Goal: Check status: Check status

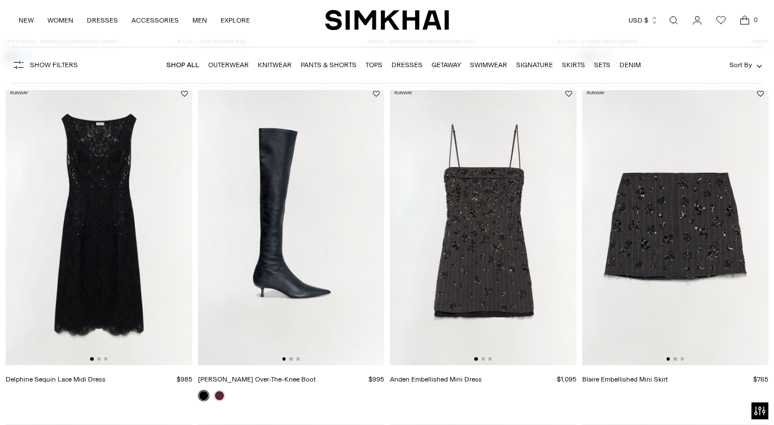
scroll to position [407, 0]
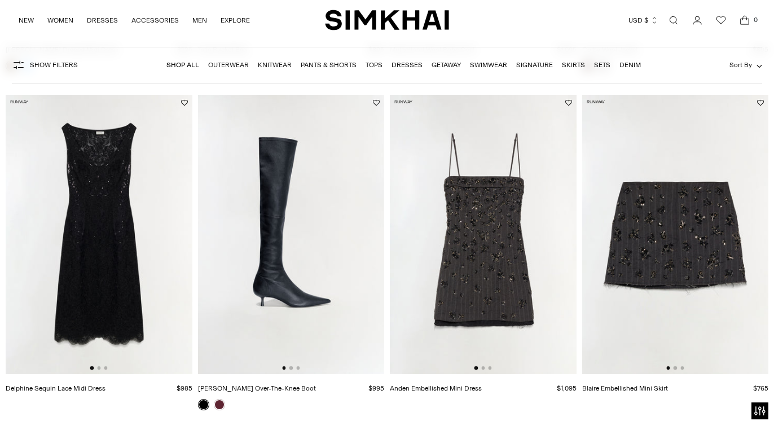
click at [102, 255] on img at bounding box center [99, 235] width 187 height 280
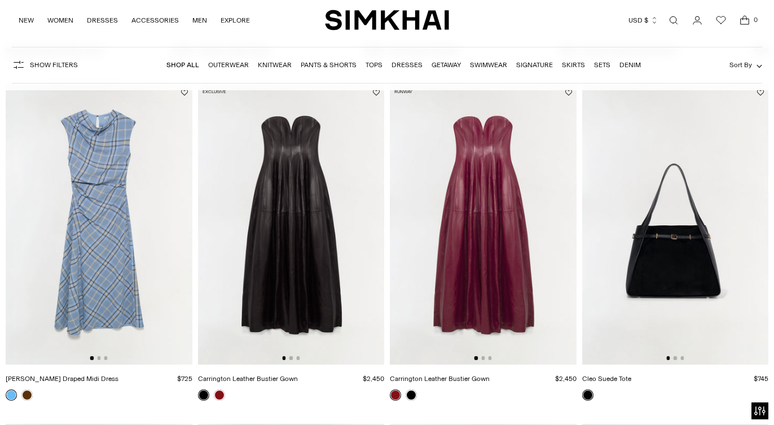
scroll to position [1094, 0]
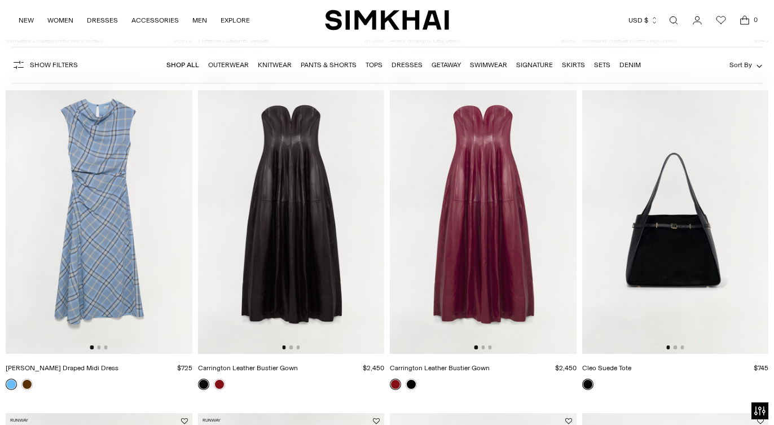
click at [105, 215] on img at bounding box center [99, 214] width 187 height 280
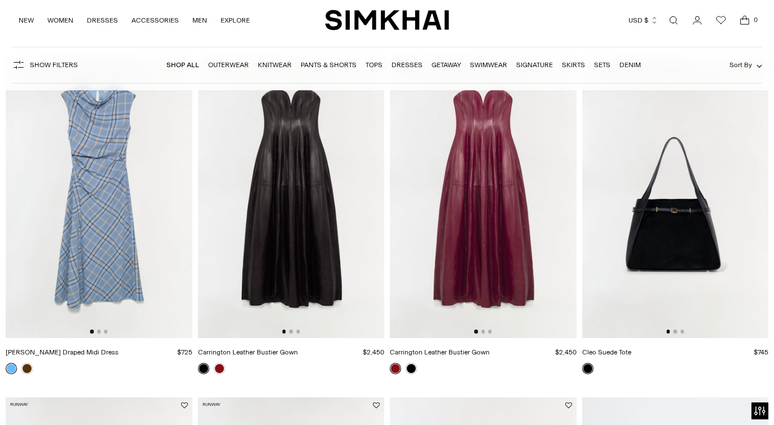
scroll to position [1021, 0]
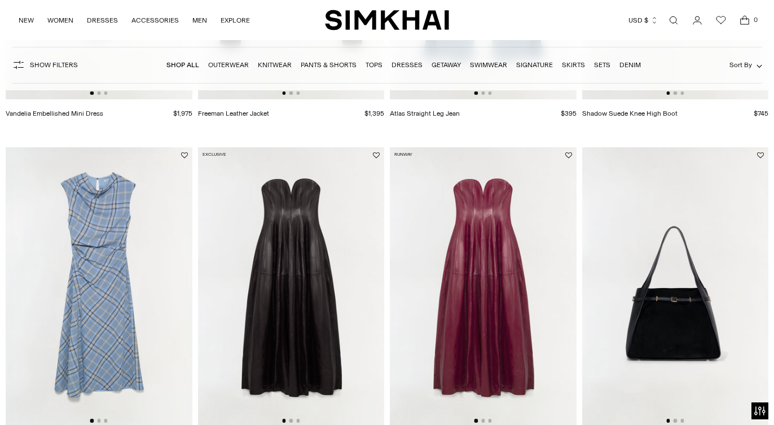
click at [677, 317] on img at bounding box center [675, 287] width 187 height 280
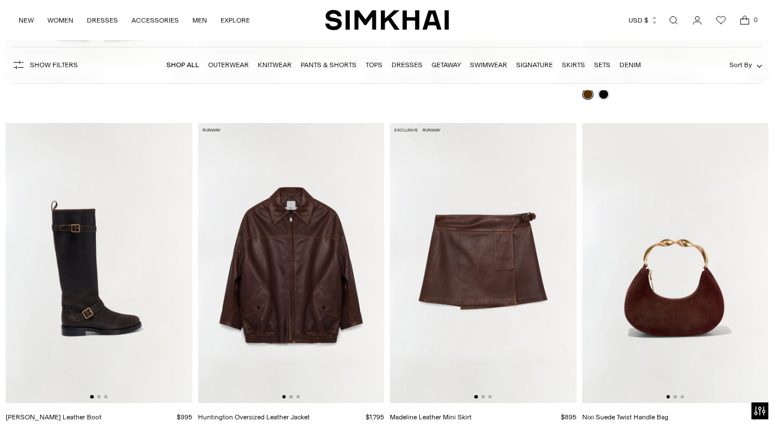
scroll to position [1963, 0]
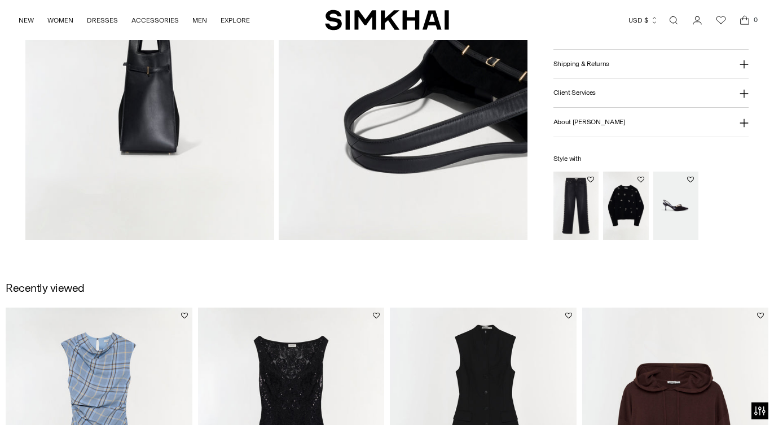
scroll to position [602, 0]
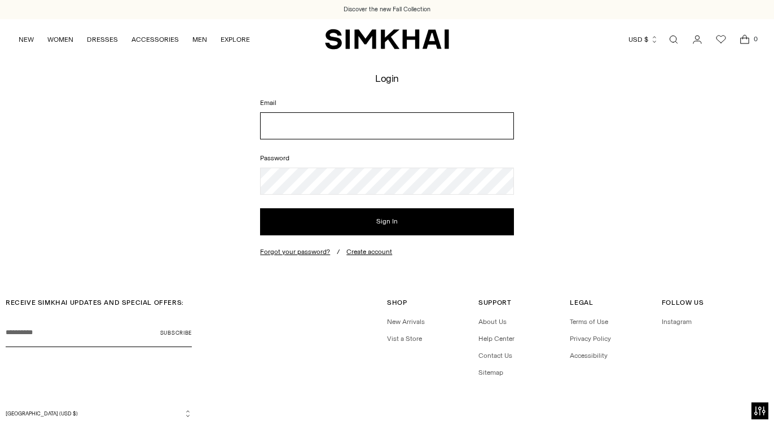
click at [322, 127] on input "Email" at bounding box center [386, 125] width 253 height 27
click at [303, 133] on input "Email" at bounding box center [386, 125] width 253 height 27
type input "**********"
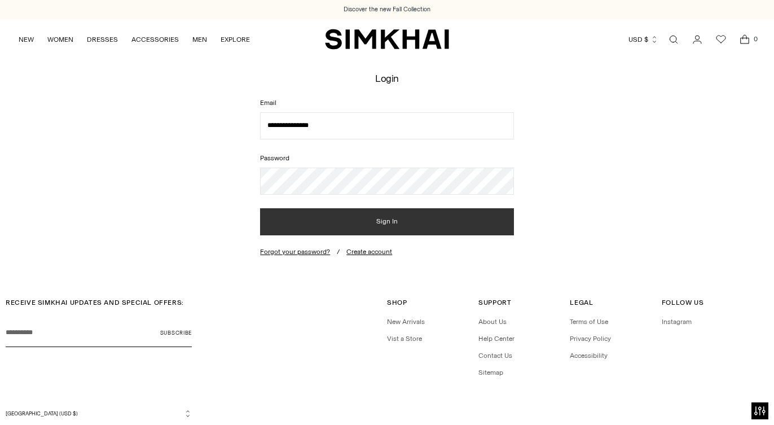
click at [339, 224] on button "Sign In" at bounding box center [386, 221] width 253 height 27
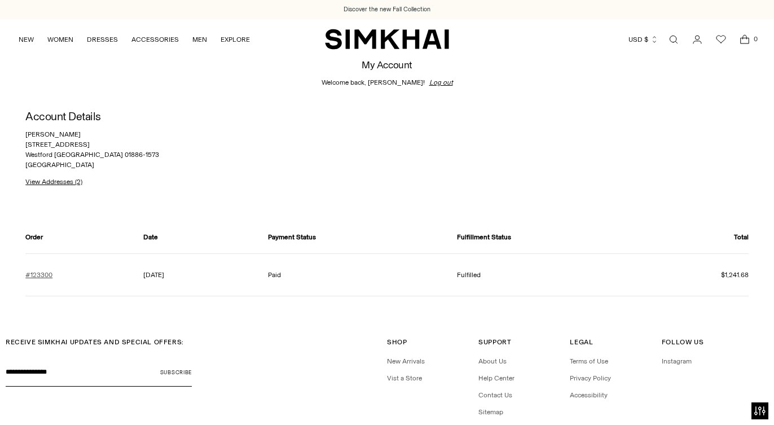
click at [39, 274] on link "#123300" at bounding box center [38, 275] width 27 height 10
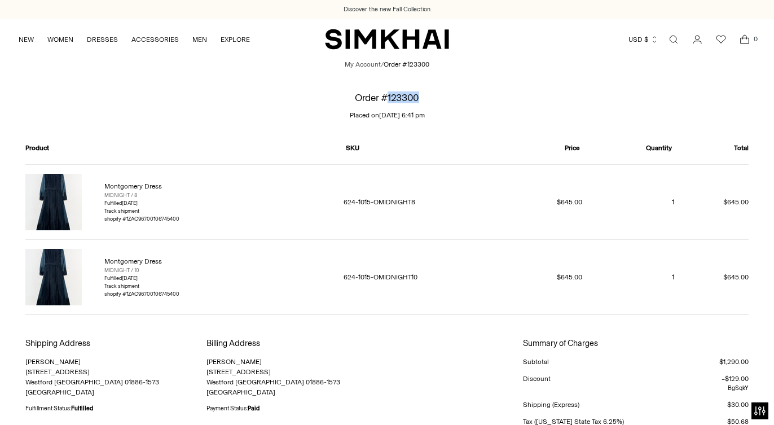
drag, startPoint x: 422, startPoint y: 100, endPoint x: 388, endPoint y: 99, distance: 34.4
click at [388, 99] on div "Order #[GEOGRAPHIC_DATA] on [DATE] 6:41 pm" at bounding box center [386, 106] width 451 height 28
copy h1 "123300"
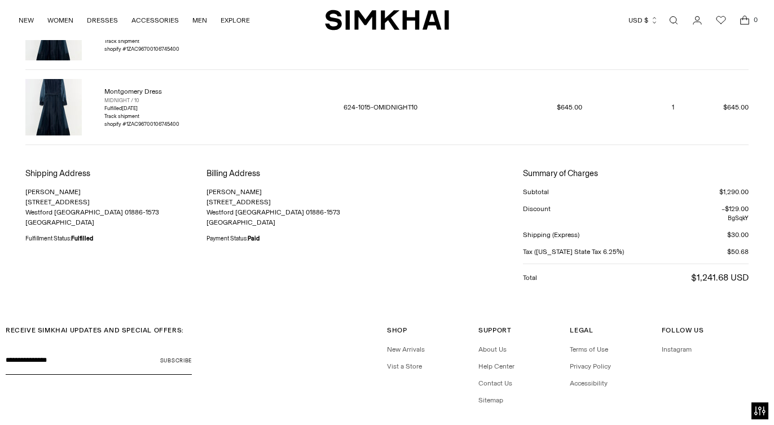
scroll to position [202, 0]
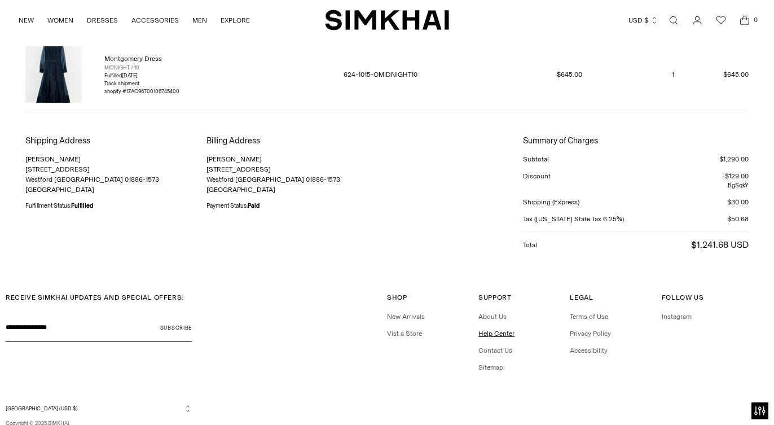
click at [493, 336] on link "Help Center" at bounding box center [496, 333] width 36 height 8
